Goal: Find specific page/section: Find specific page/section

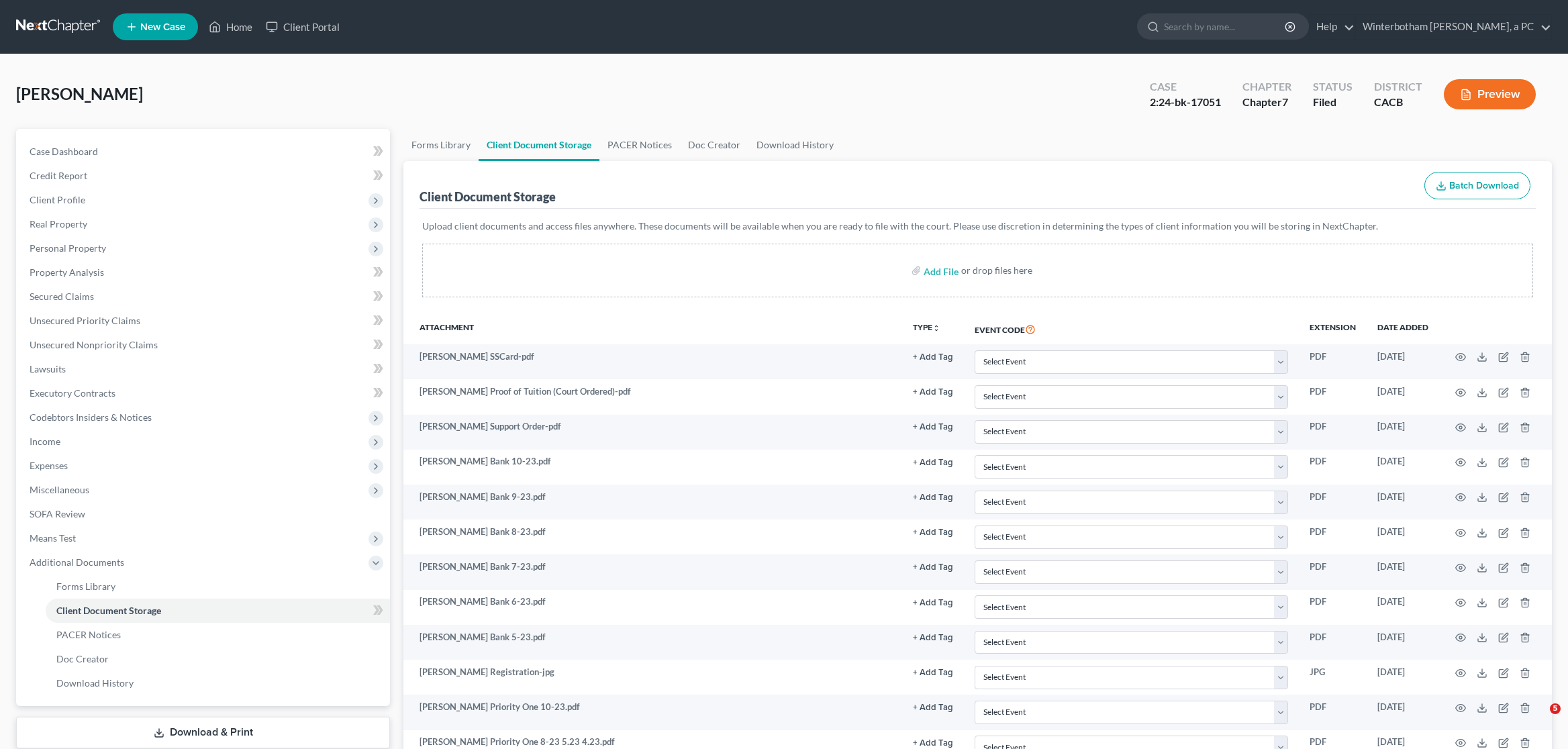
select select "30"
click at [1211, 27] on input "search" at bounding box center [1225, 27] width 123 height 25
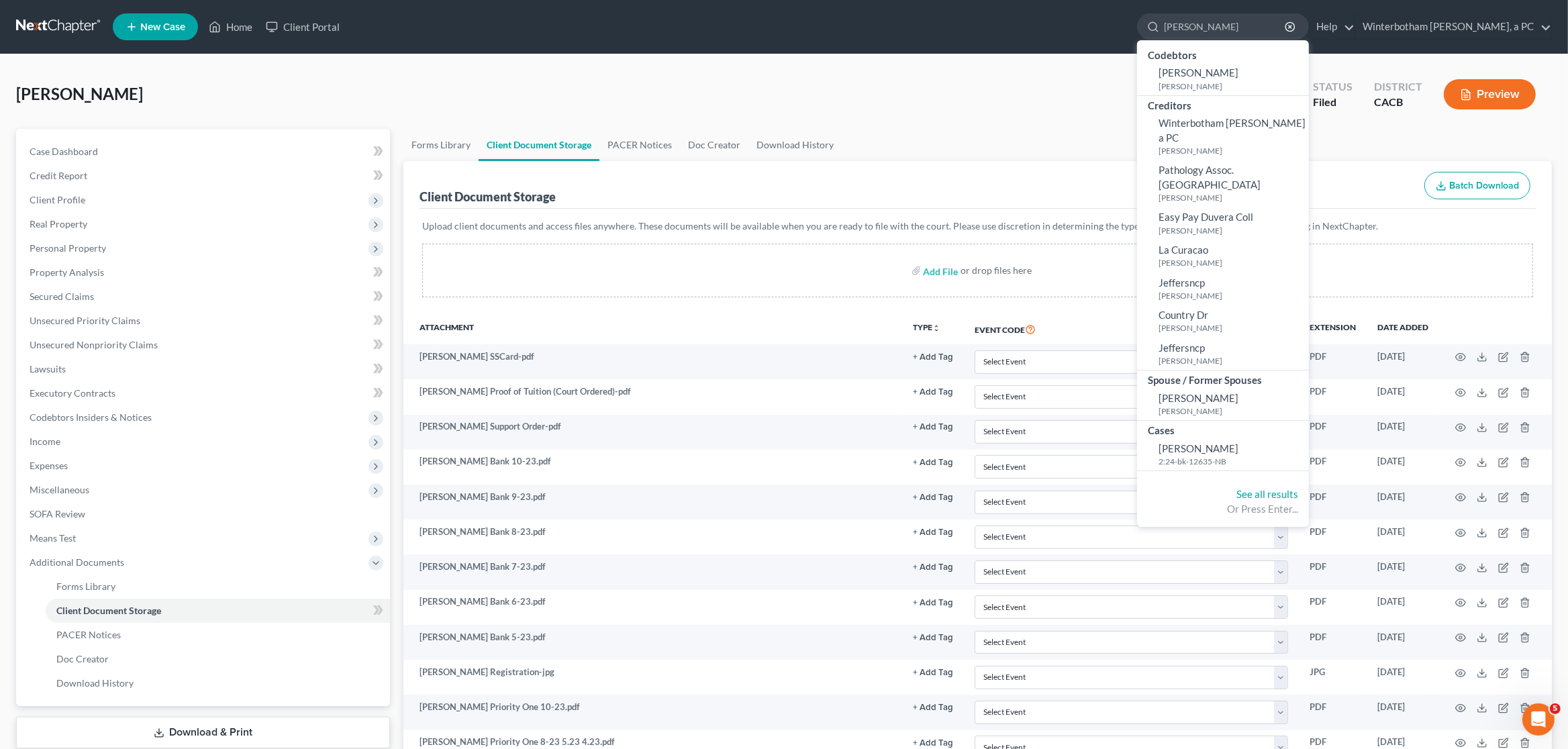
type input "[PERSON_NAME]"
click at [1210, 442] on span "[PERSON_NAME]" at bounding box center [1198, 448] width 80 height 12
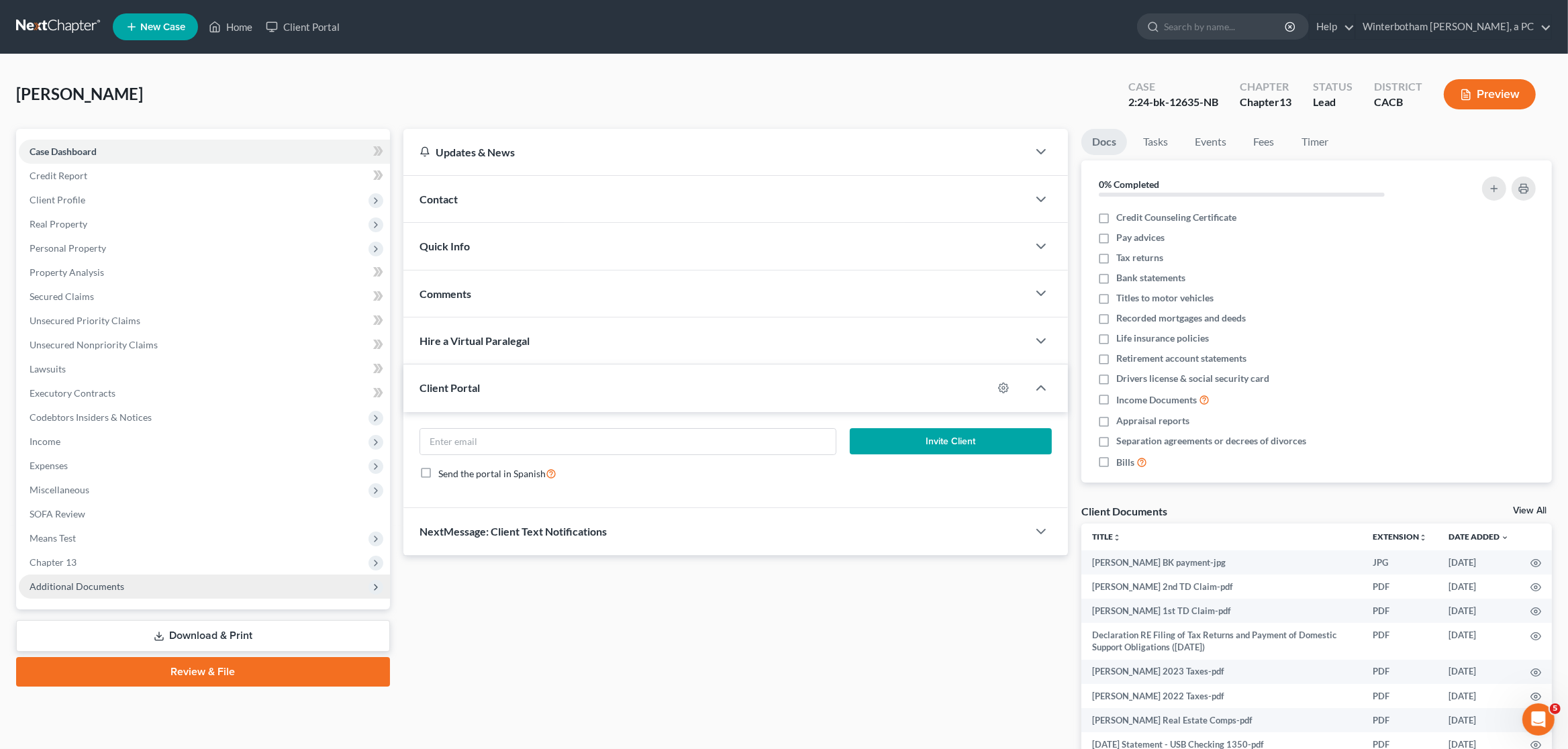
click at [123, 594] on span "Additional Documents" at bounding box center [204, 586] width 371 height 24
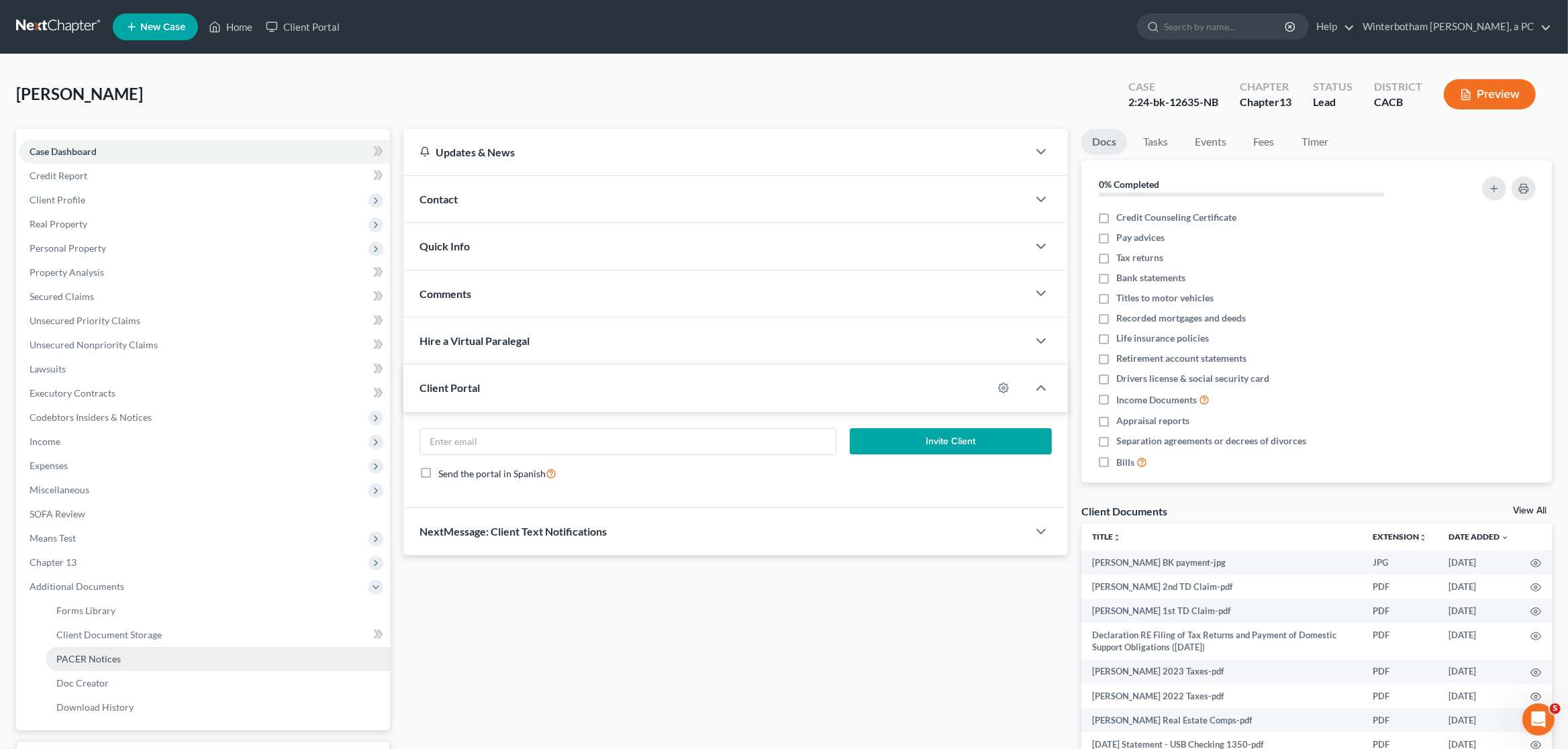
click at [119, 660] on link "PACER Notices" at bounding box center [218, 659] width 344 height 24
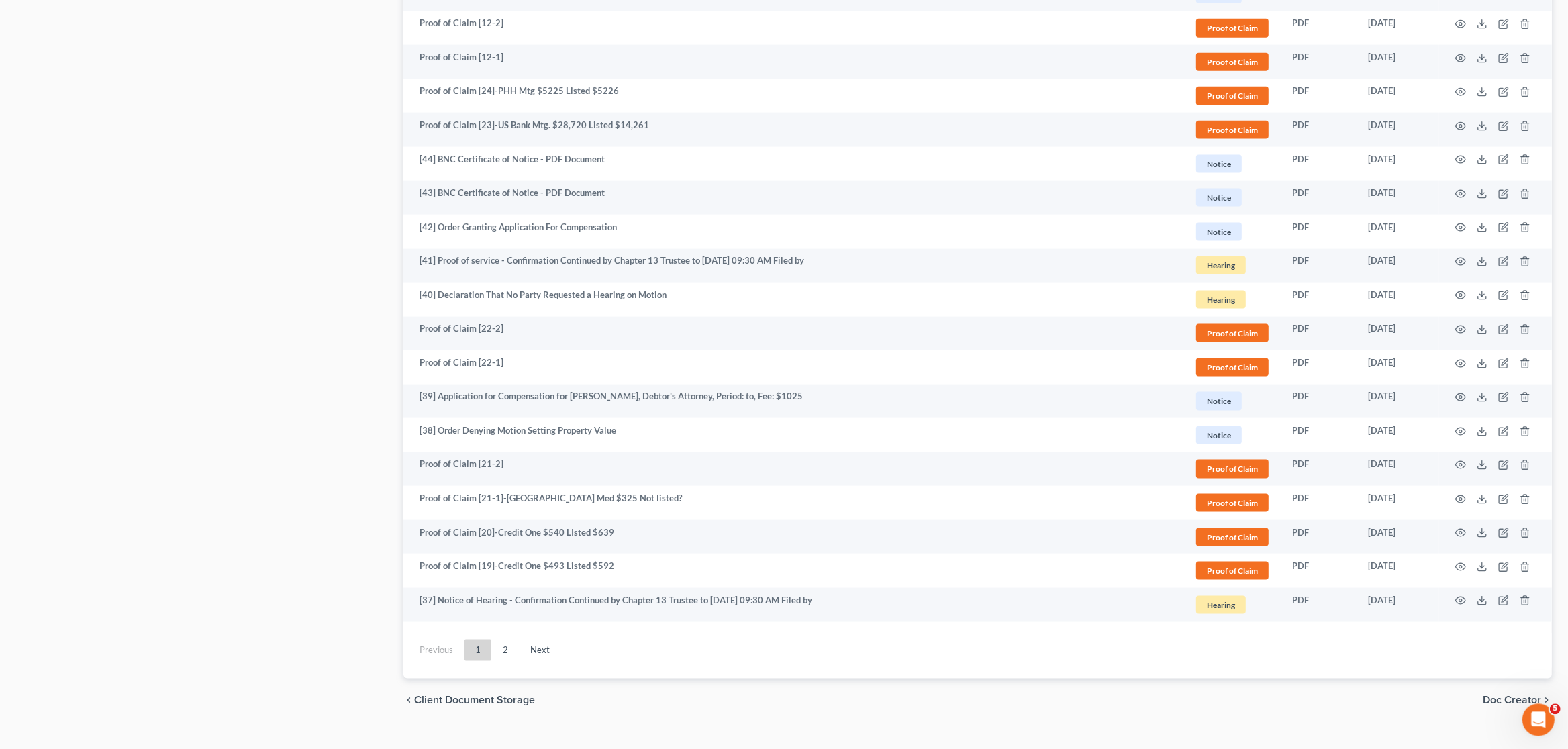
scroll to position [2248, 0]
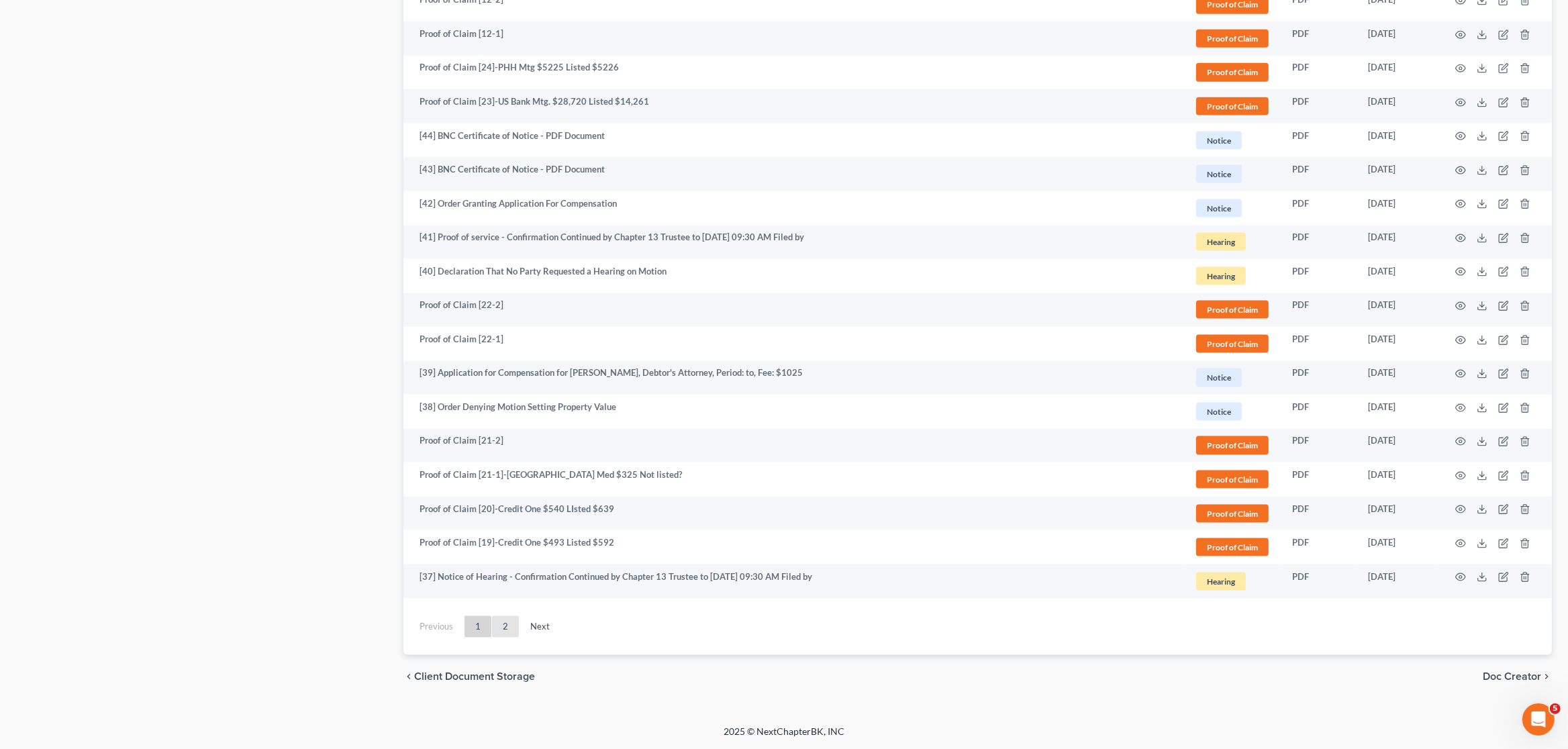
click at [516, 624] on link "2" at bounding box center [505, 626] width 27 height 21
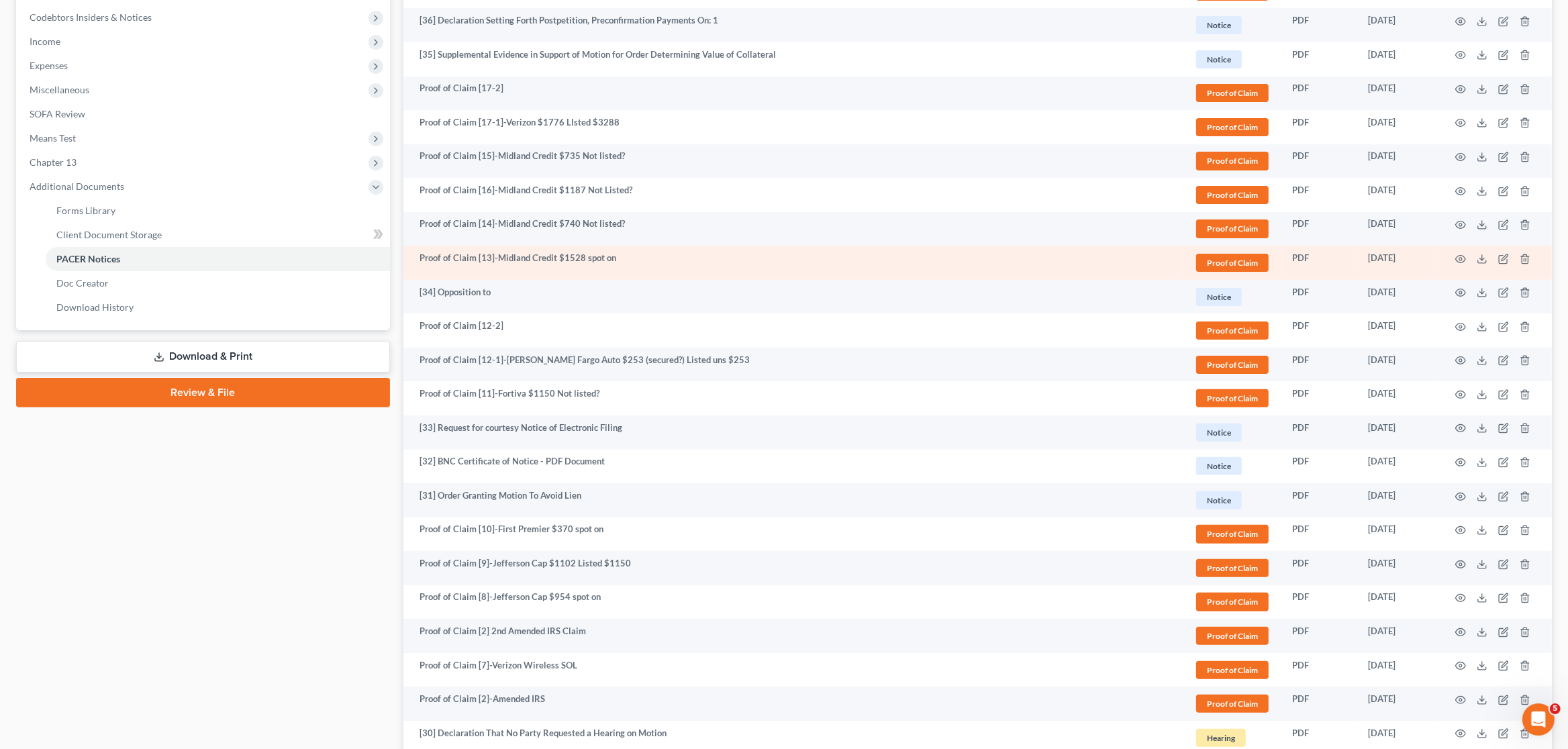
scroll to position [422, 0]
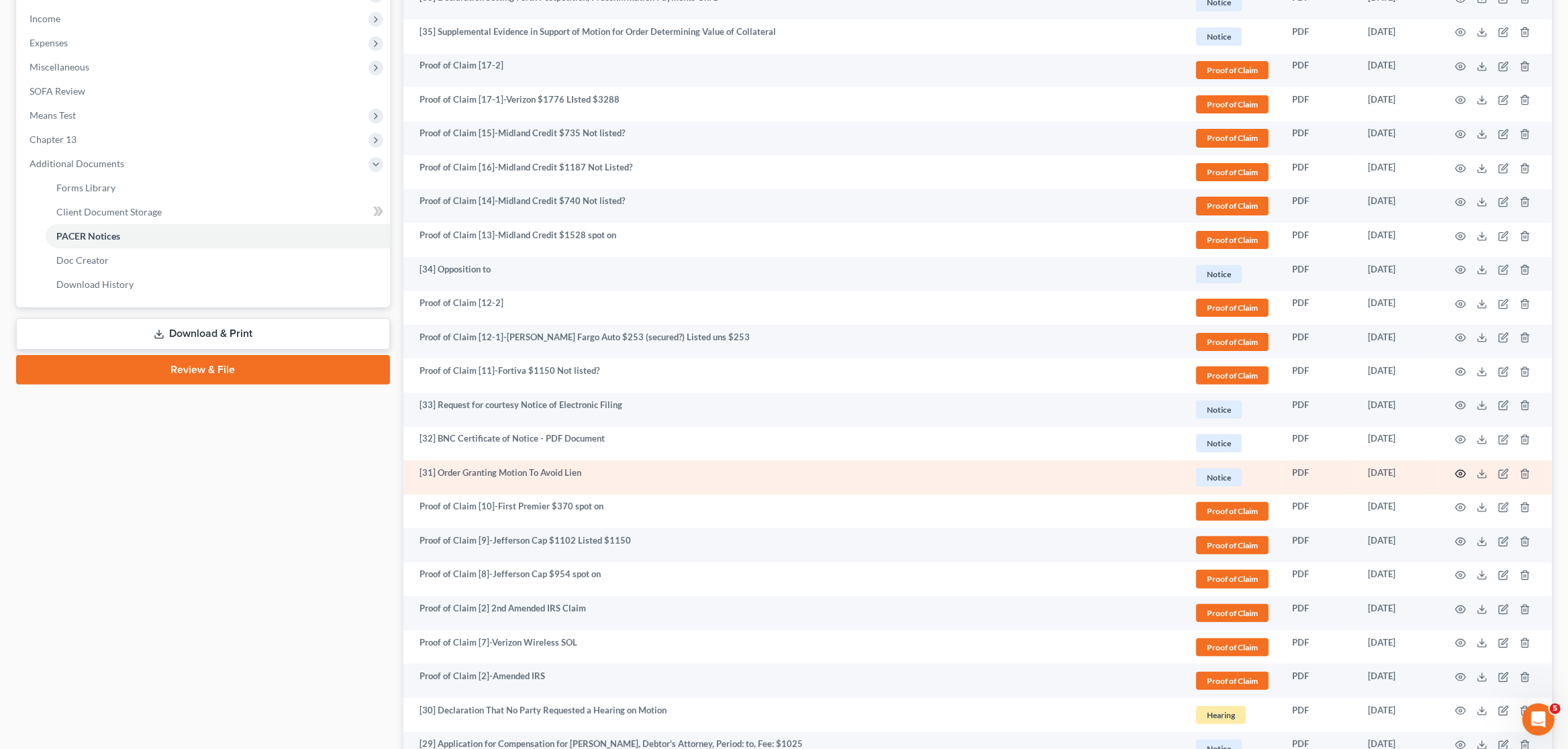
click at [1462, 475] on circle "button" at bounding box center [1460, 474] width 3 height 3
